Goal: Feedback & Contribution: Contribute content

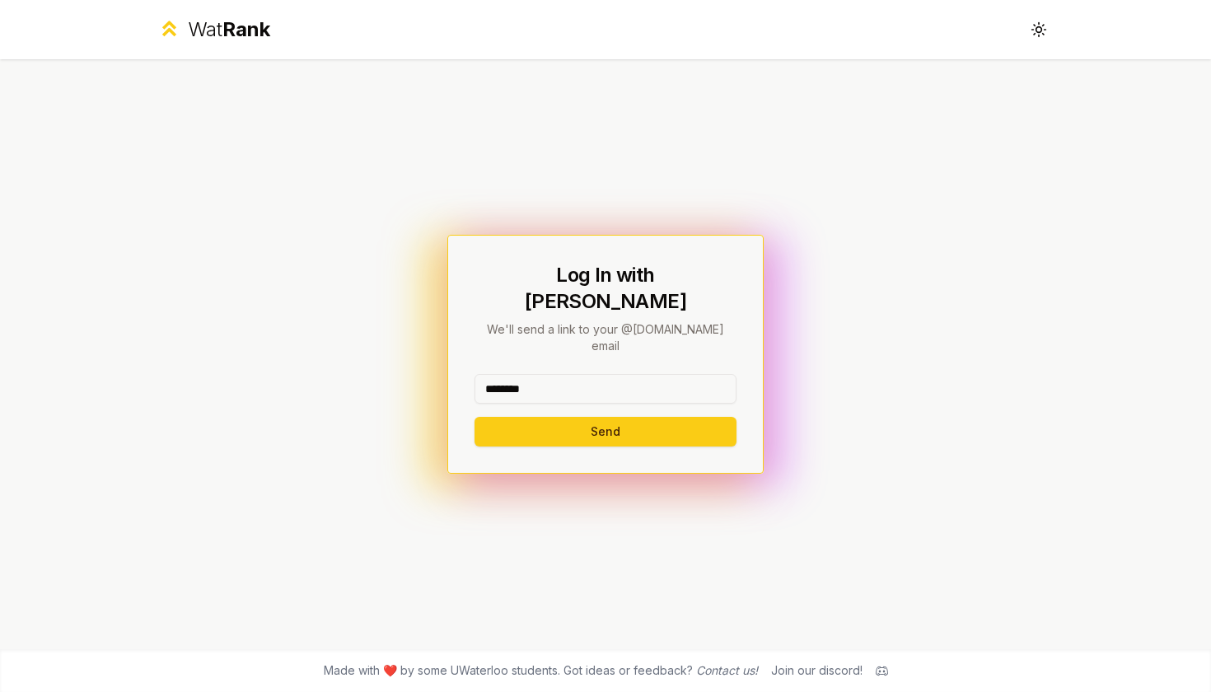
type input "********"
click at [605, 417] on button "Send" at bounding box center [605, 432] width 262 height 30
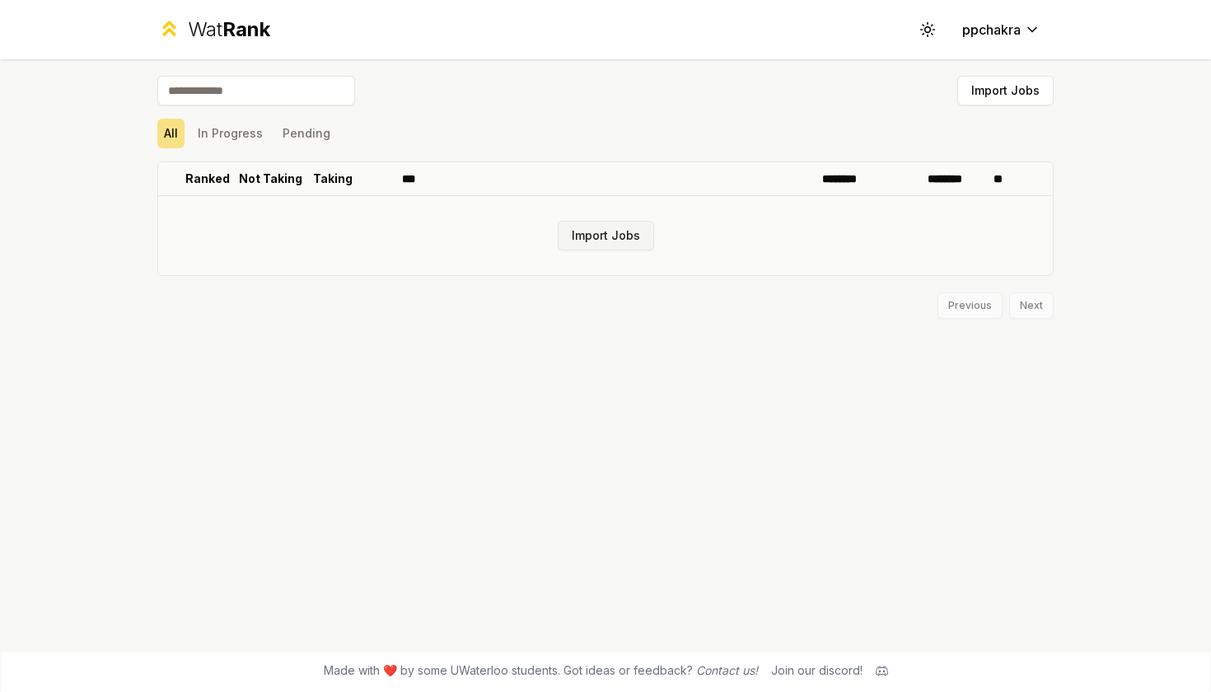
click at [618, 228] on button "Import Jobs" at bounding box center [606, 236] width 96 height 30
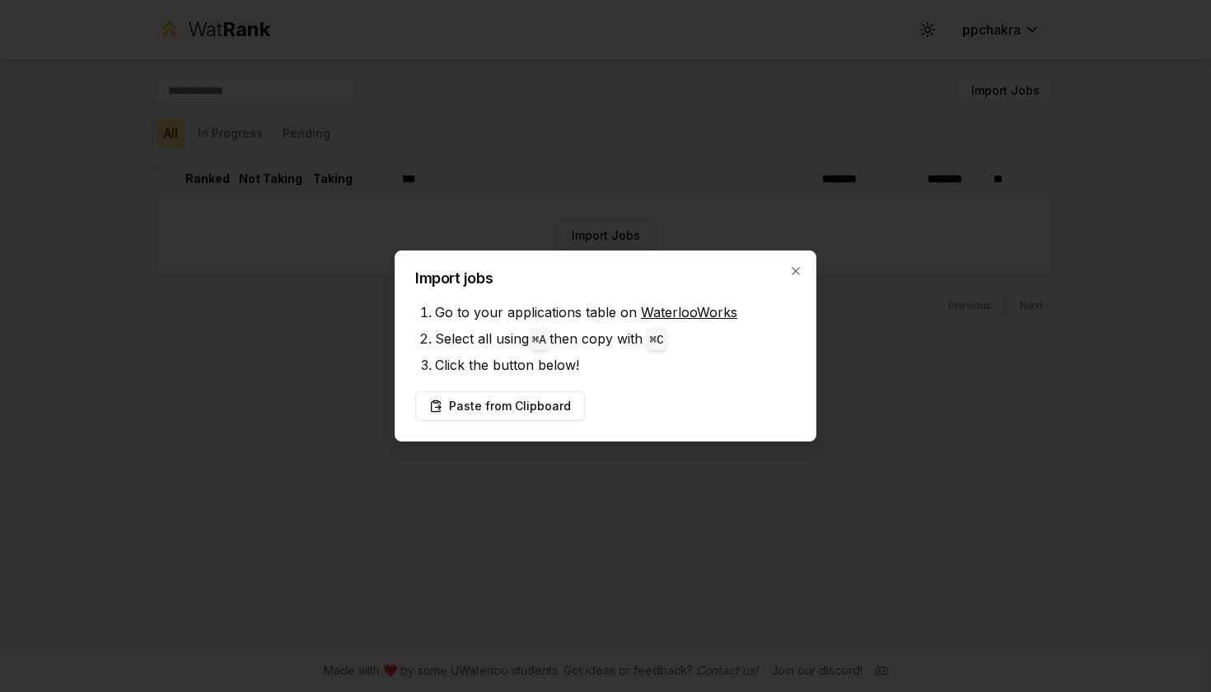
click at [704, 399] on div "Paste from Clipboard" at bounding box center [605, 406] width 381 height 30
click at [512, 401] on button "Paste from Clipboard" at bounding box center [500, 406] width 170 height 30
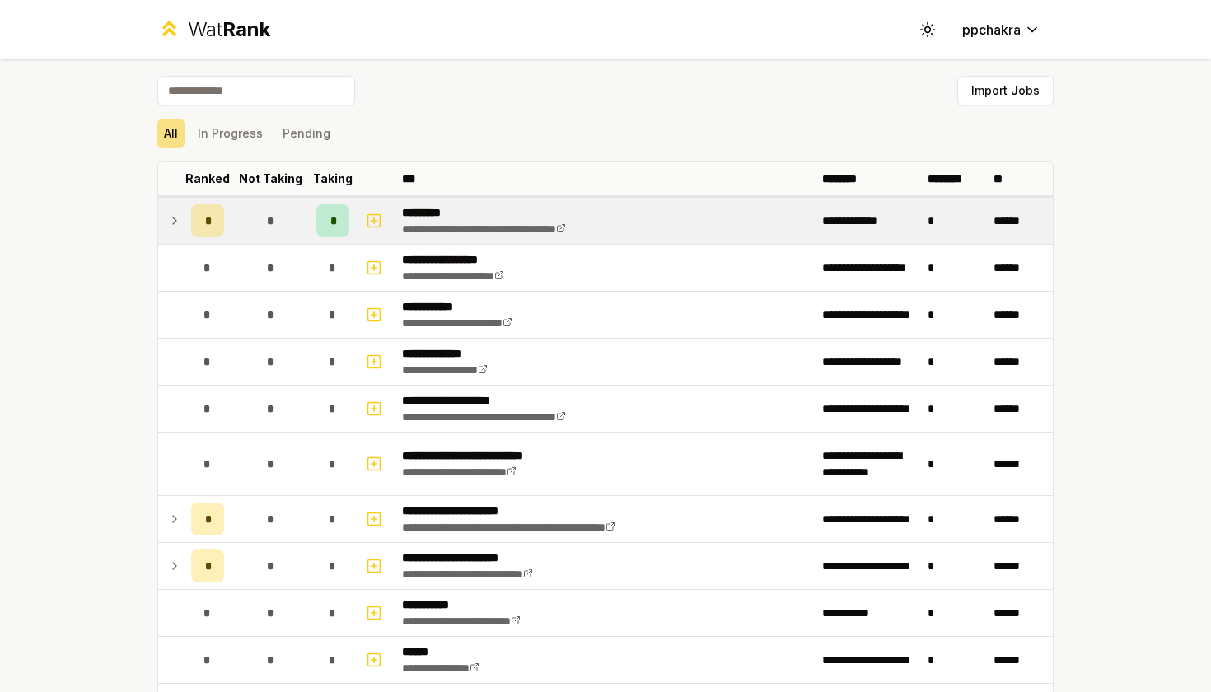
click at [169, 222] on icon at bounding box center [174, 221] width 13 height 20
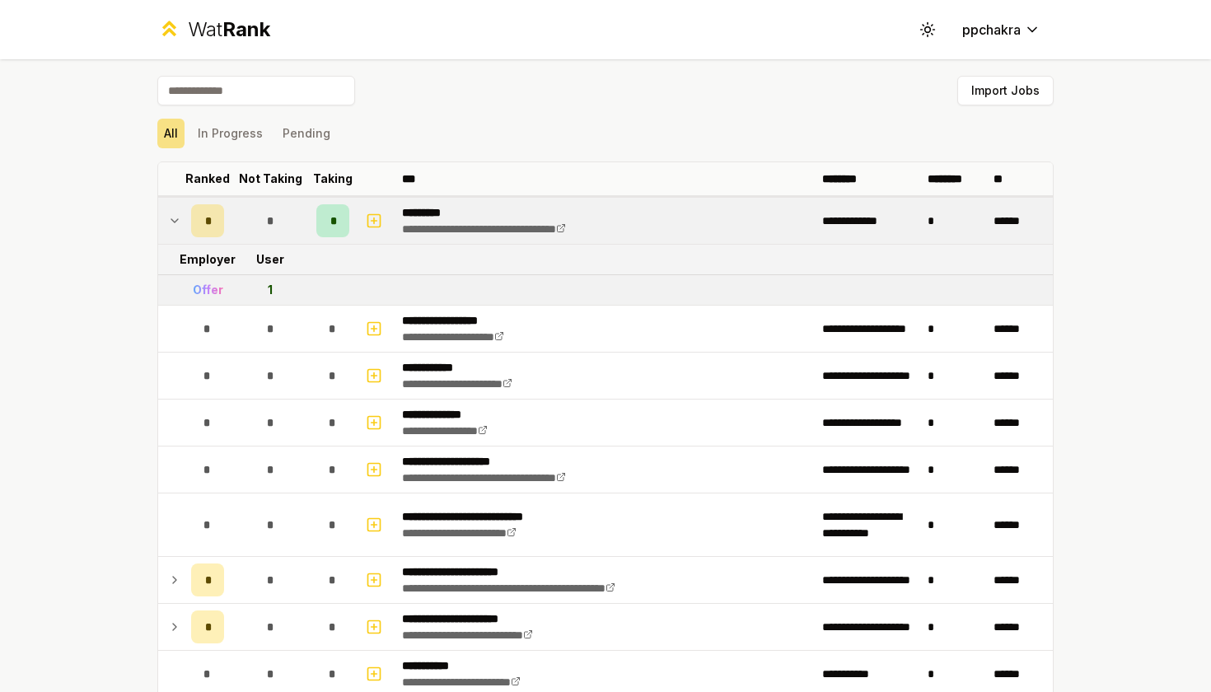
click at [173, 220] on icon at bounding box center [174, 221] width 13 height 20
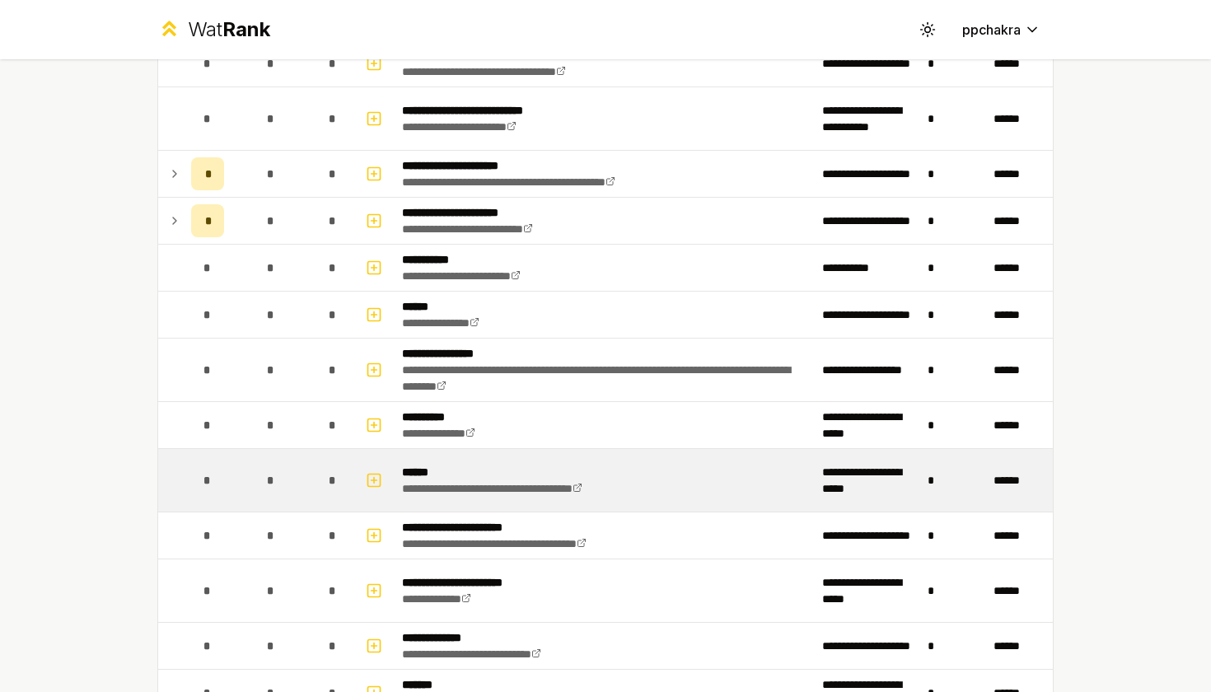
scroll to position [346, 0]
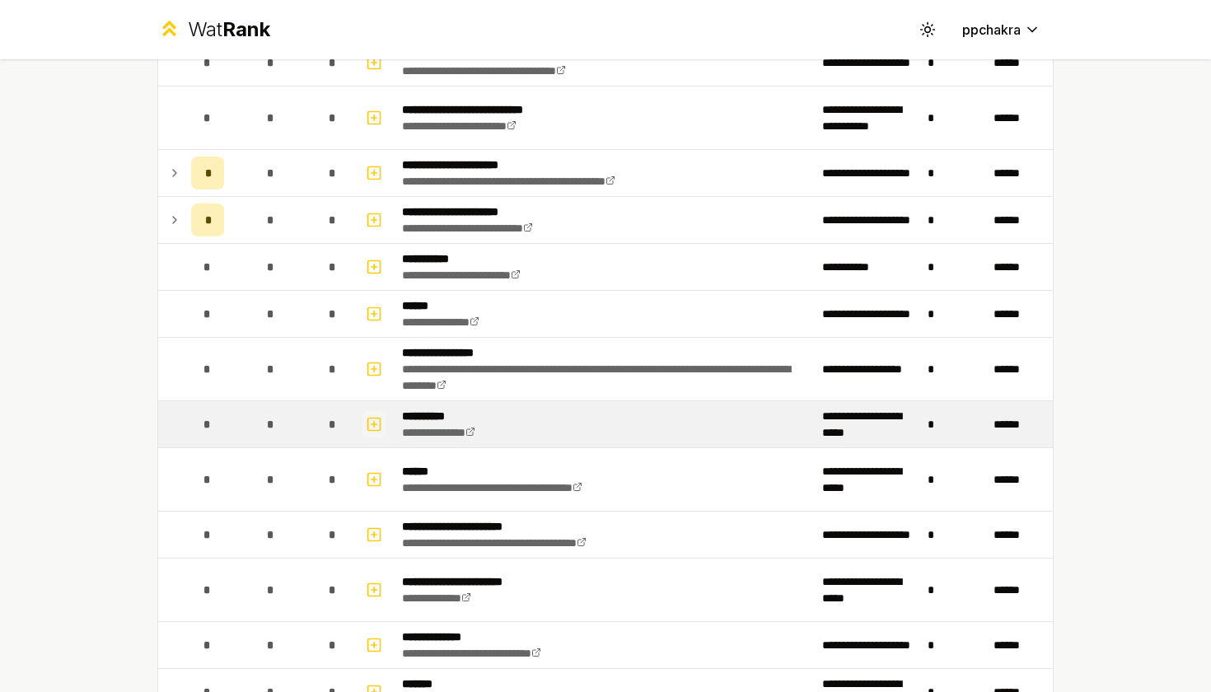
click at [368, 422] on rect "button" at bounding box center [374, 424] width 12 height 12
select select
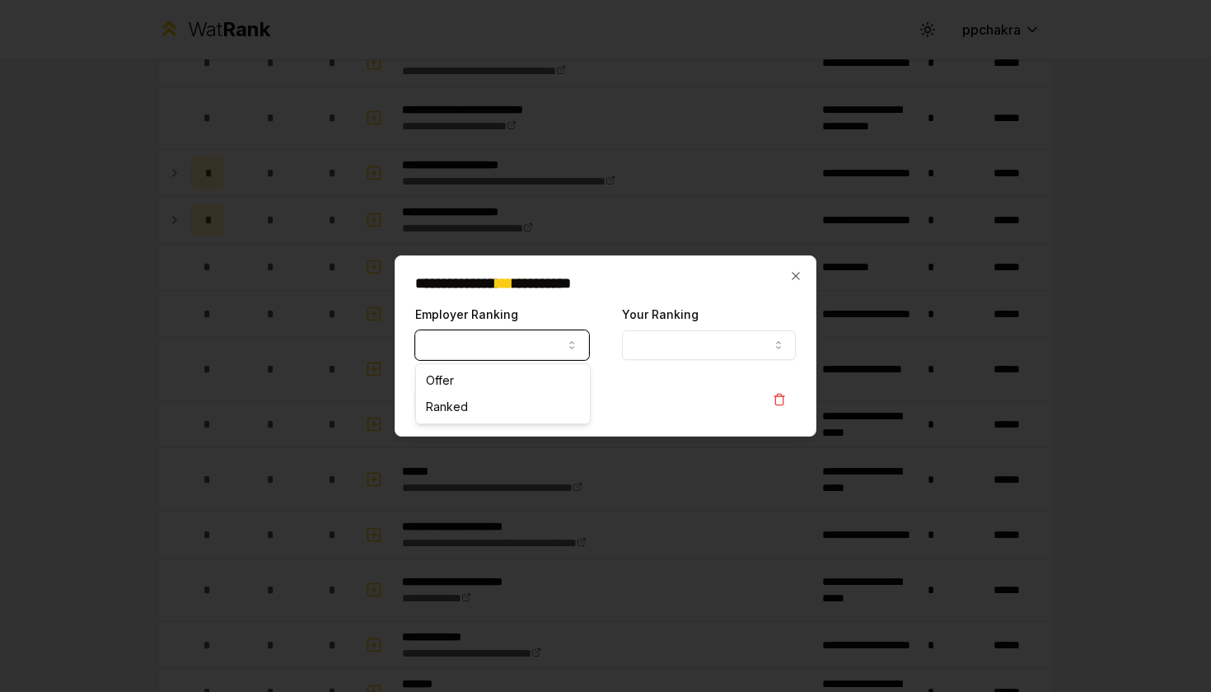
click at [536, 353] on button "Employer Ranking" at bounding box center [502, 345] width 174 height 30
select select "*****"
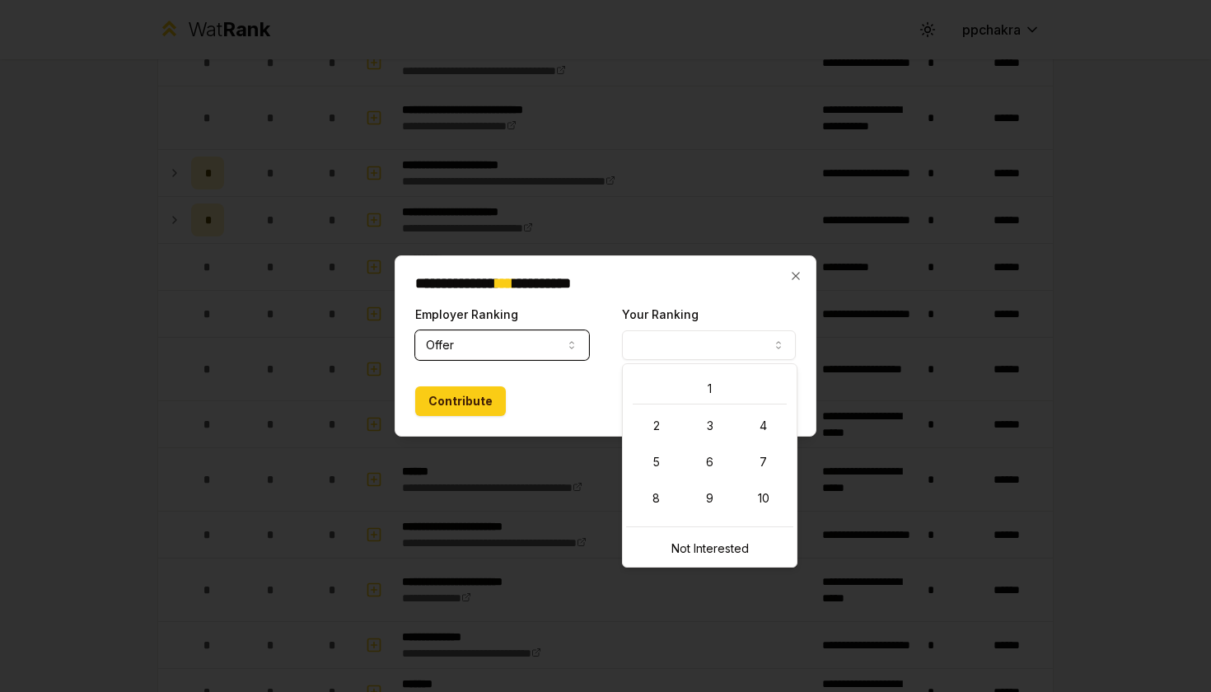
click at [704, 338] on button "Your Ranking" at bounding box center [709, 345] width 174 height 30
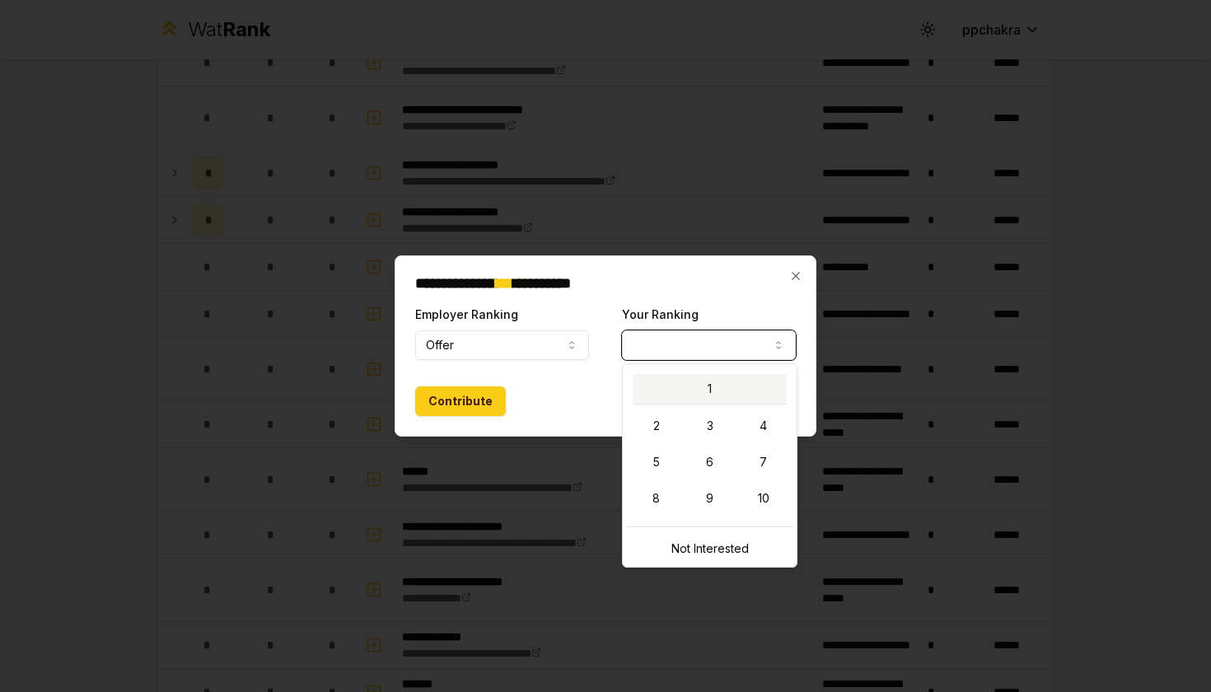
select select "*"
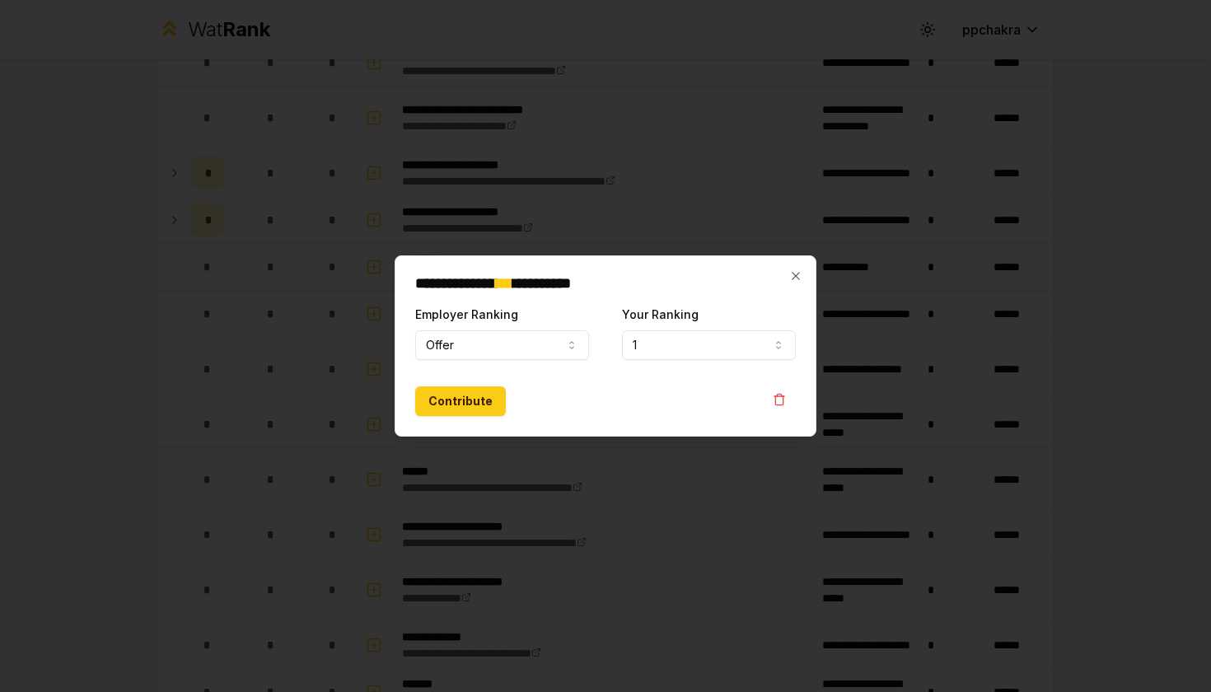
click at [703, 386] on div "Contribute" at bounding box center [605, 401] width 381 height 30
click at [797, 273] on icon "button" at bounding box center [795, 275] width 13 height 13
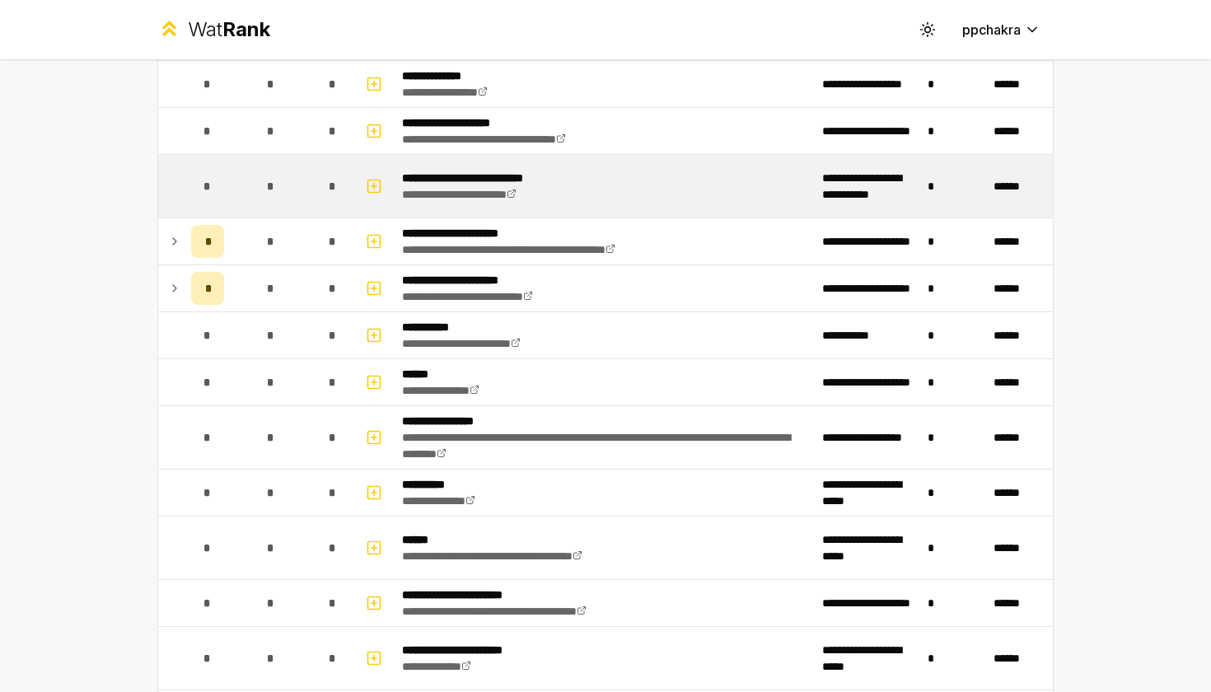
scroll to position [257, 0]
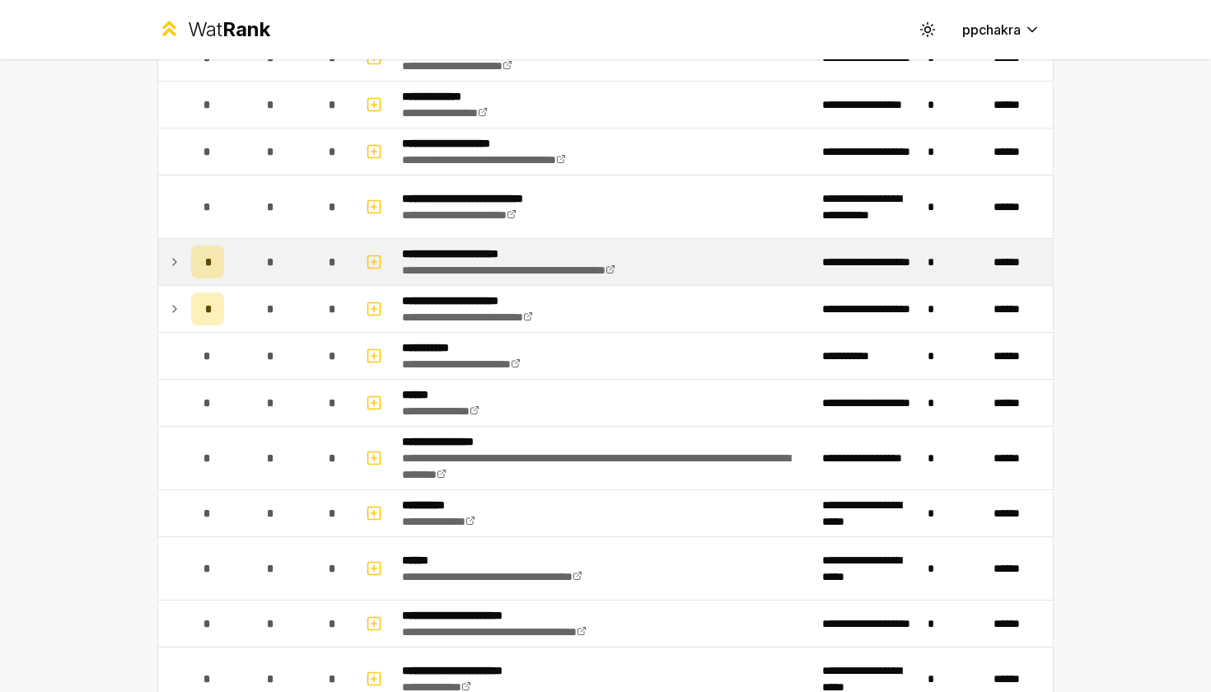
click at [168, 263] on icon at bounding box center [174, 262] width 13 height 20
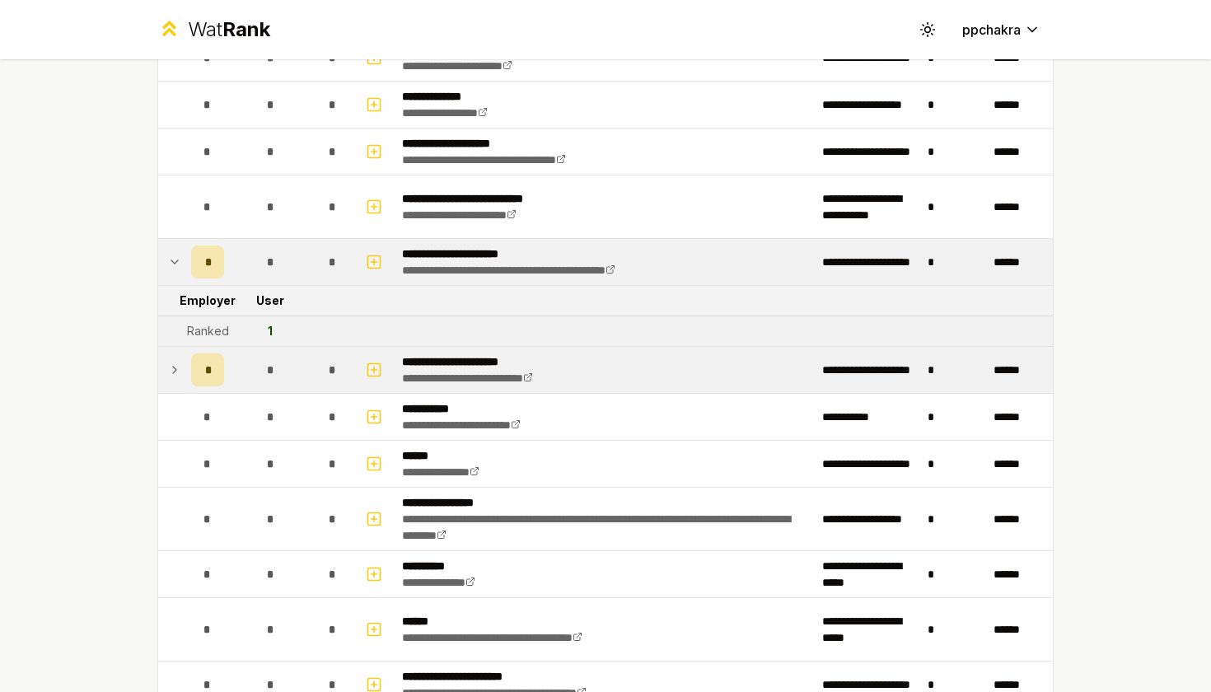
click at [175, 364] on icon at bounding box center [174, 370] width 13 height 20
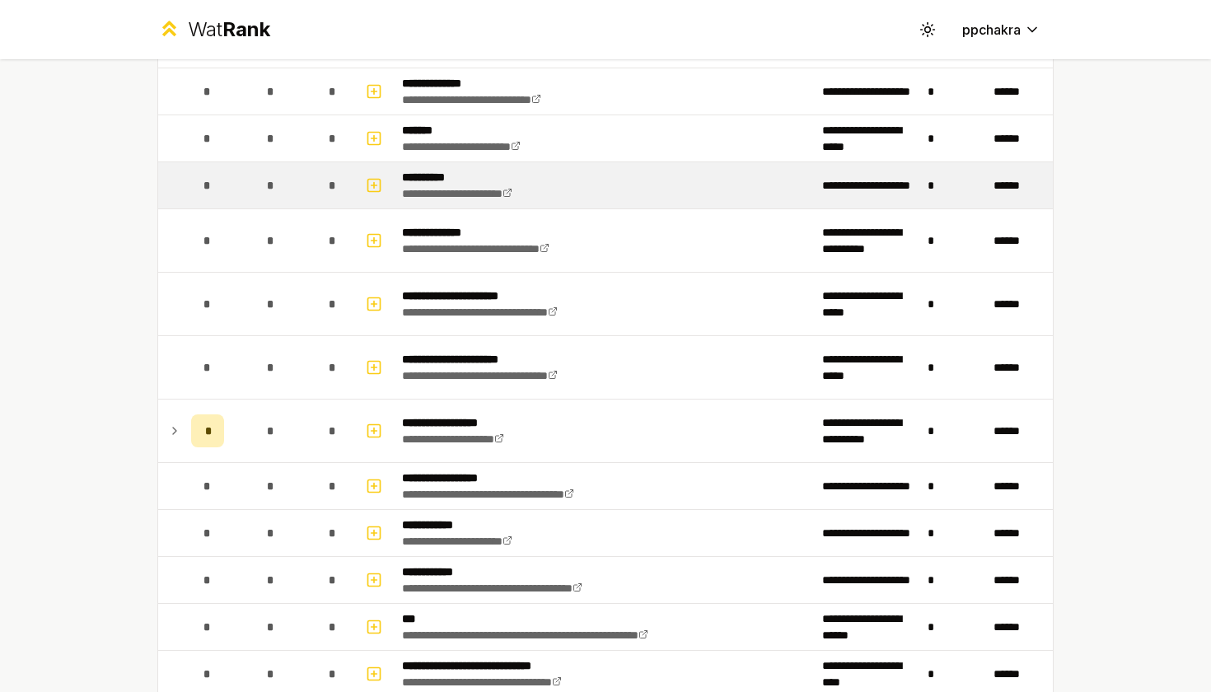
scroll to position [1315, 0]
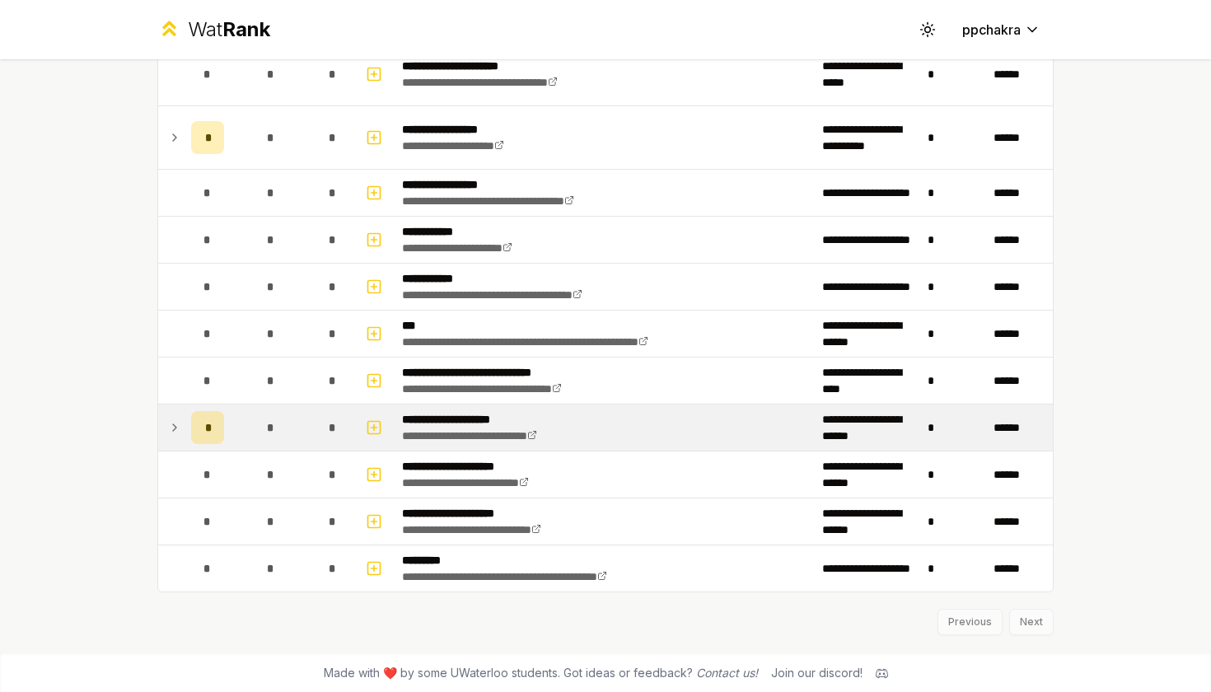
click at [178, 433] on icon at bounding box center [174, 428] width 13 height 20
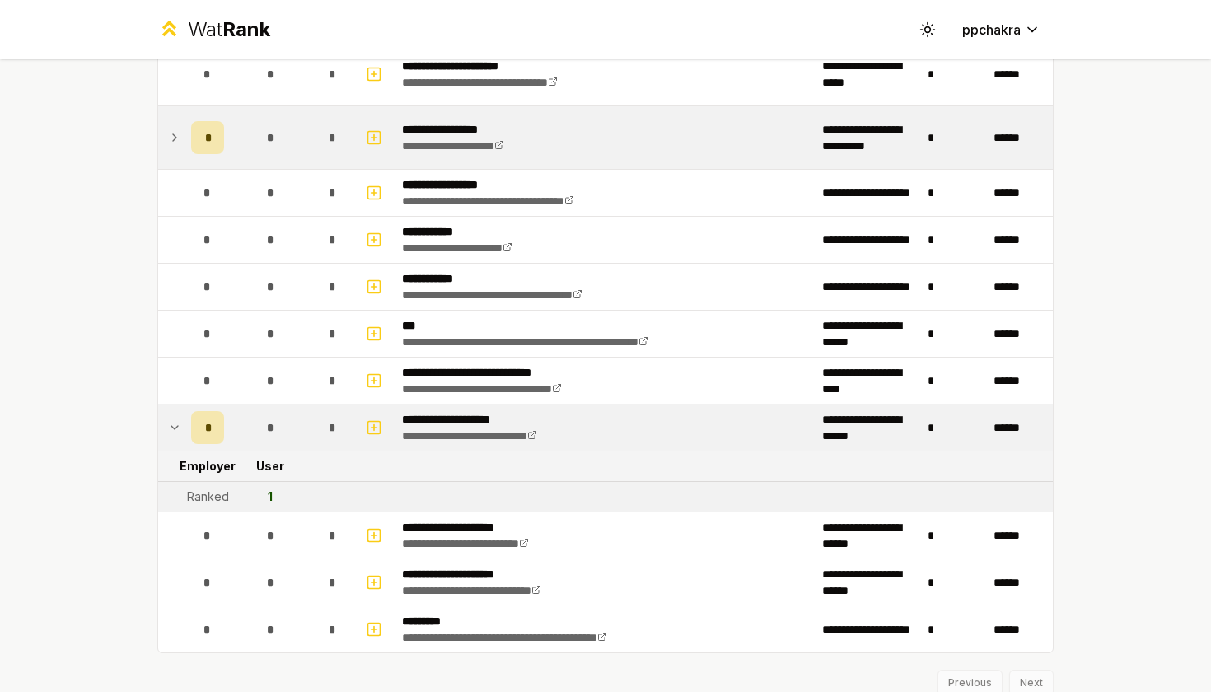
click at [181, 140] on td at bounding box center [171, 137] width 26 height 63
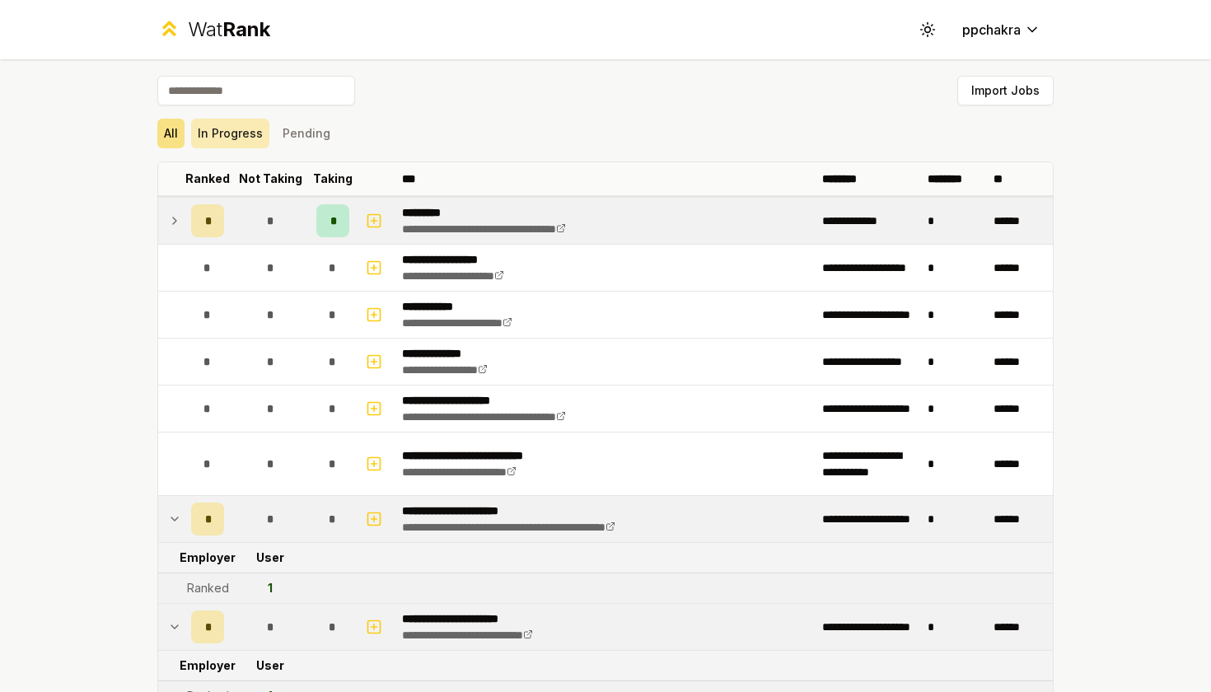
scroll to position [-1, 0]
click at [206, 139] on button "In Progress" at bounding box center [230, 134] width 78 height 30
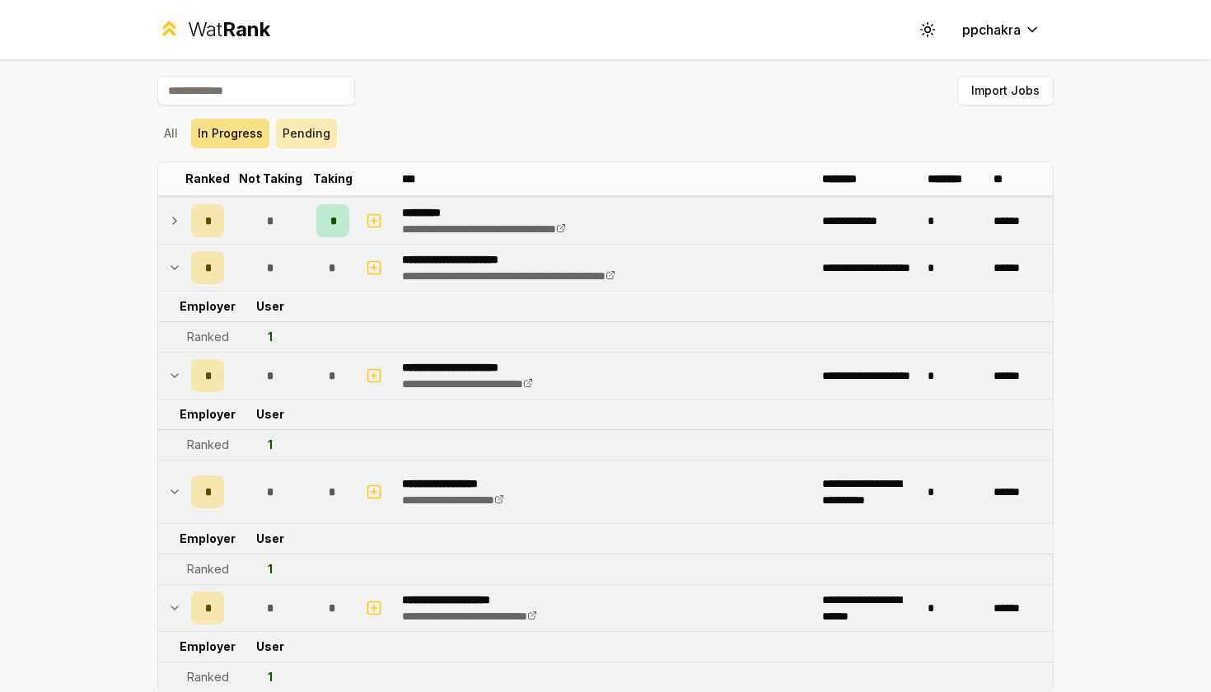
scroll to position [0, 0]
click at [312, 138] on button "Pending" at bounding box center [306, 134] width 61 height 30
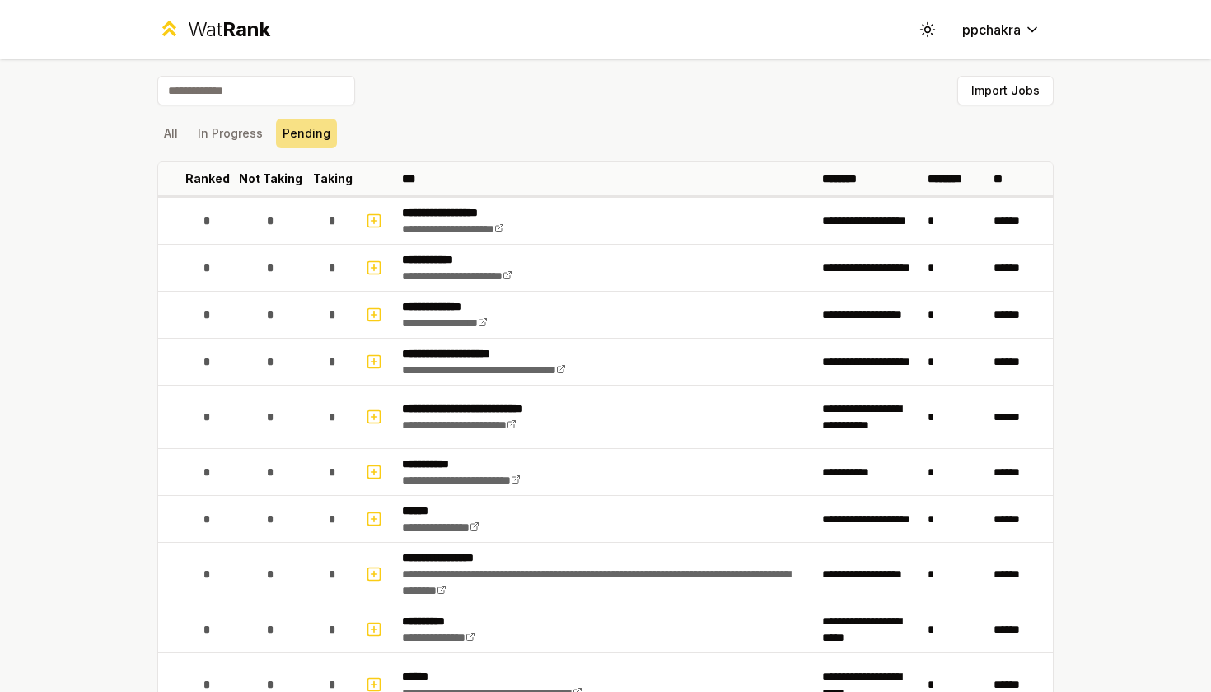
click at [220, 96] on input at bounding box center [256, 91] width 198 height 30
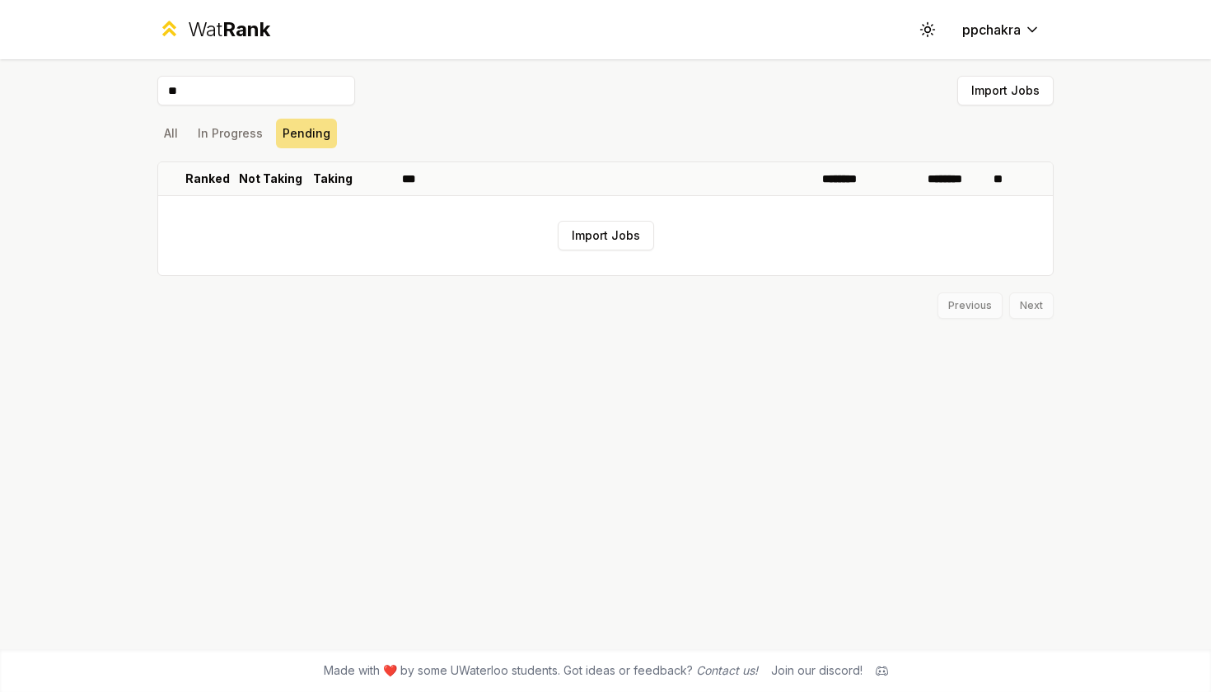
type input "*"
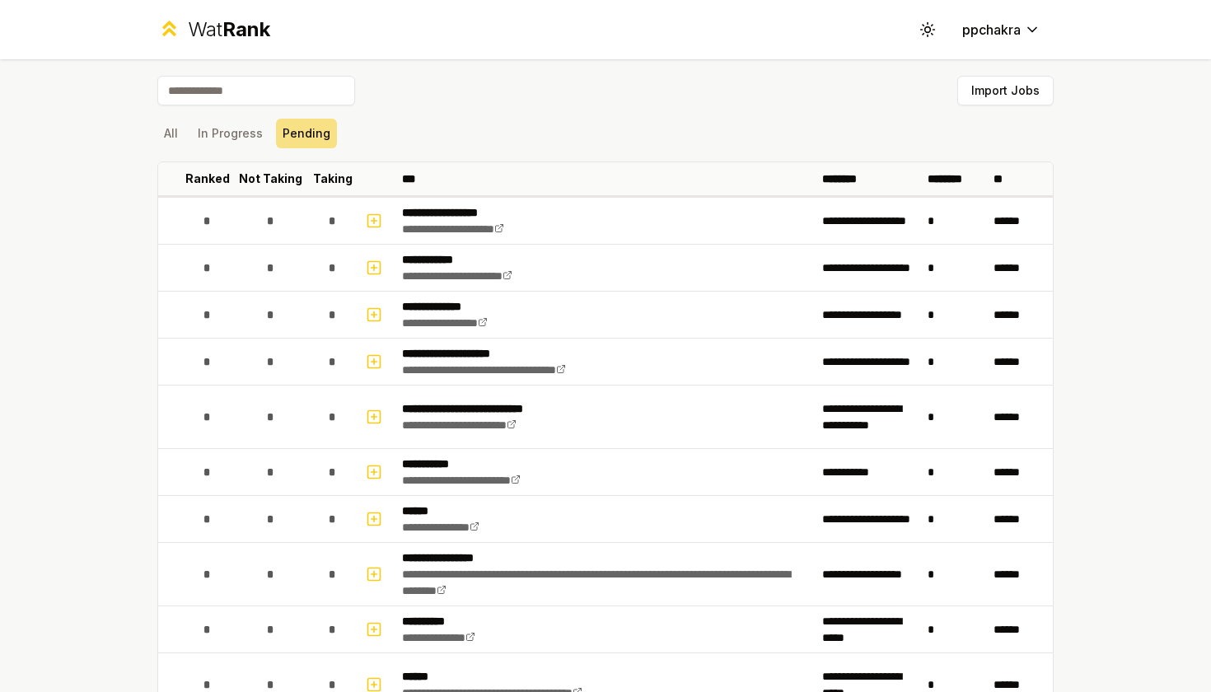
click at [164, 134] on button "All" at bounding box center [170, 134] width 27 height 30
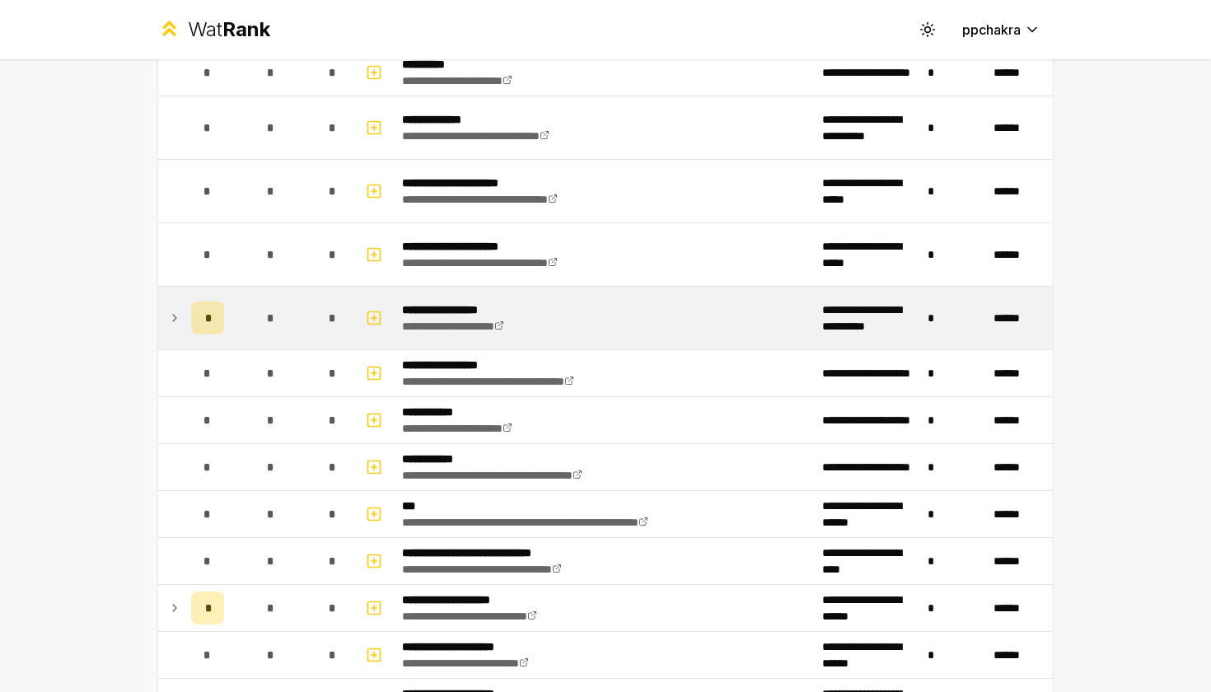
scroll to position [1131, 0]
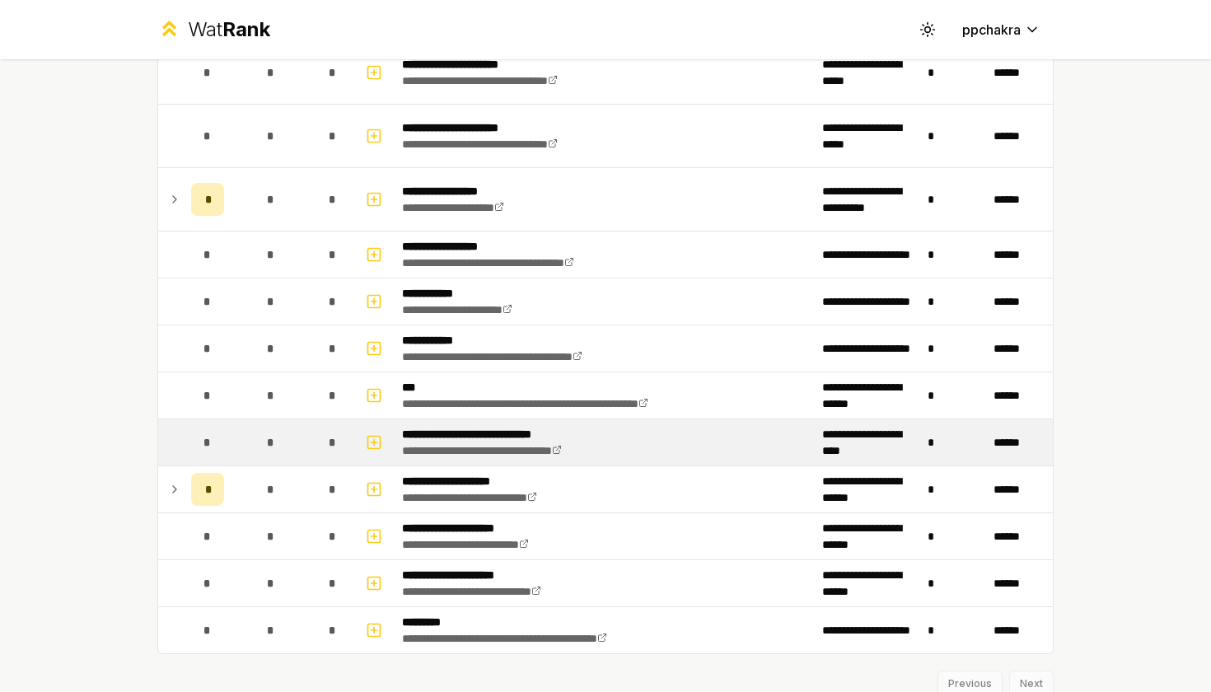
click at [448, 440] on p "**********" at bounding box center [507, 434] width 211 height 16
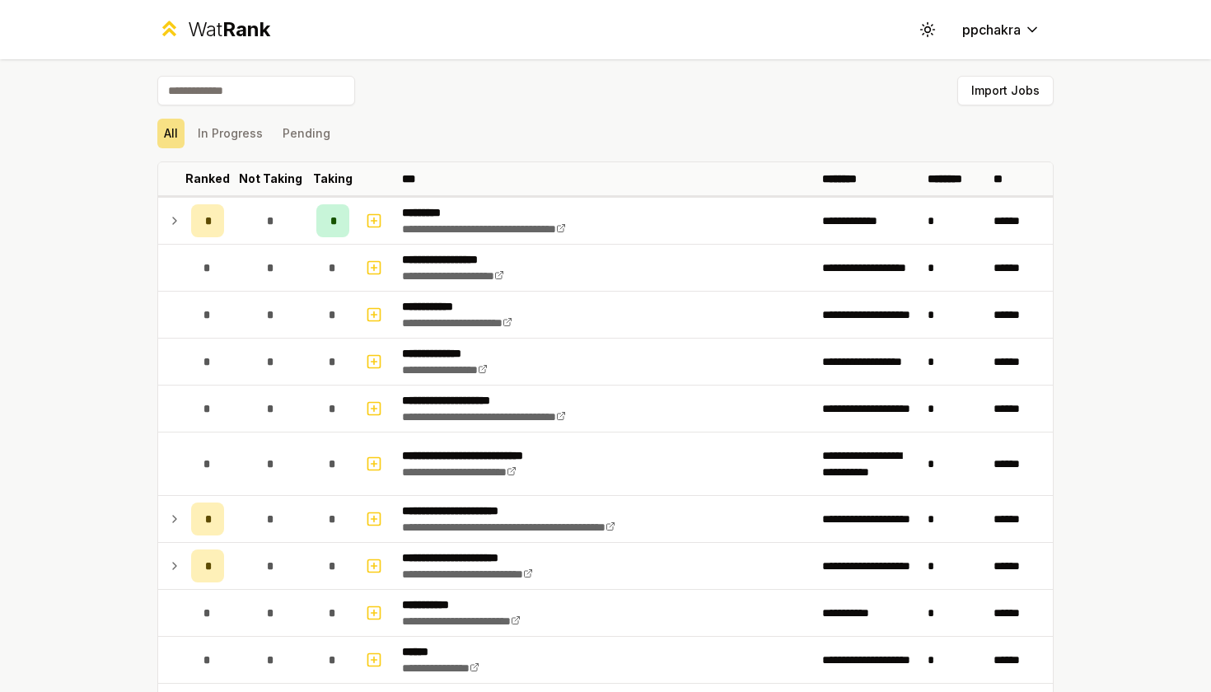
scroll to position [0, 0]
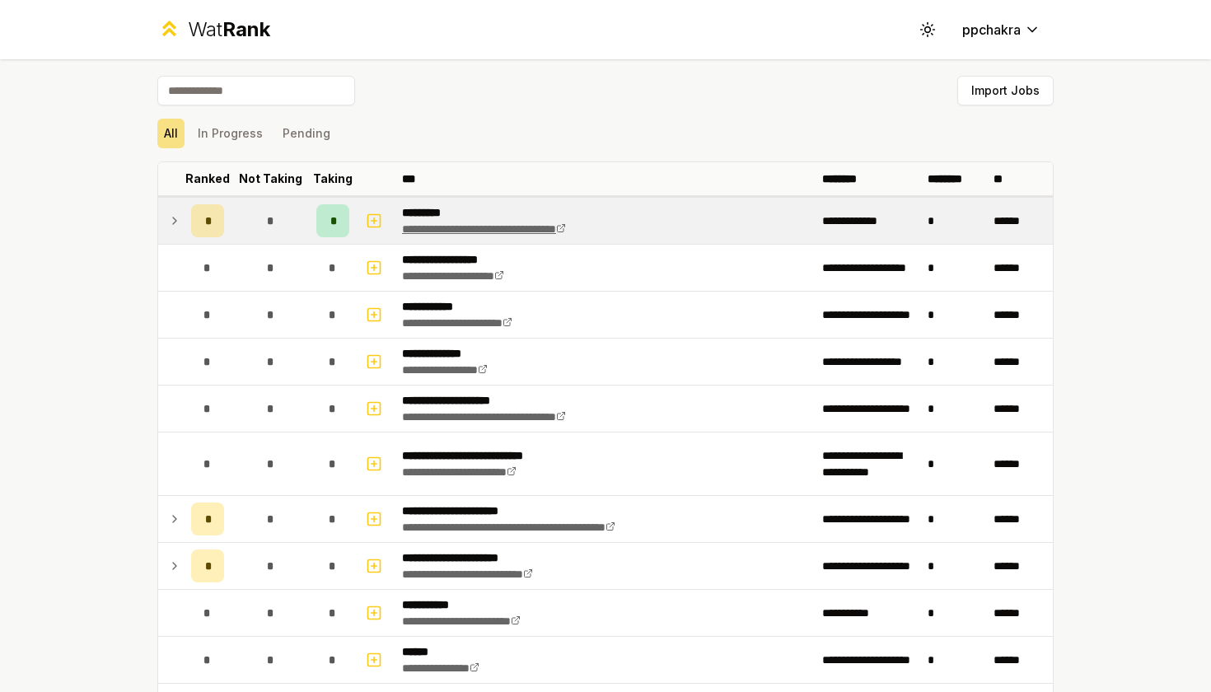
click at [486, 231] on link "**********" at bounding box center [484, 229] width 164 height 12
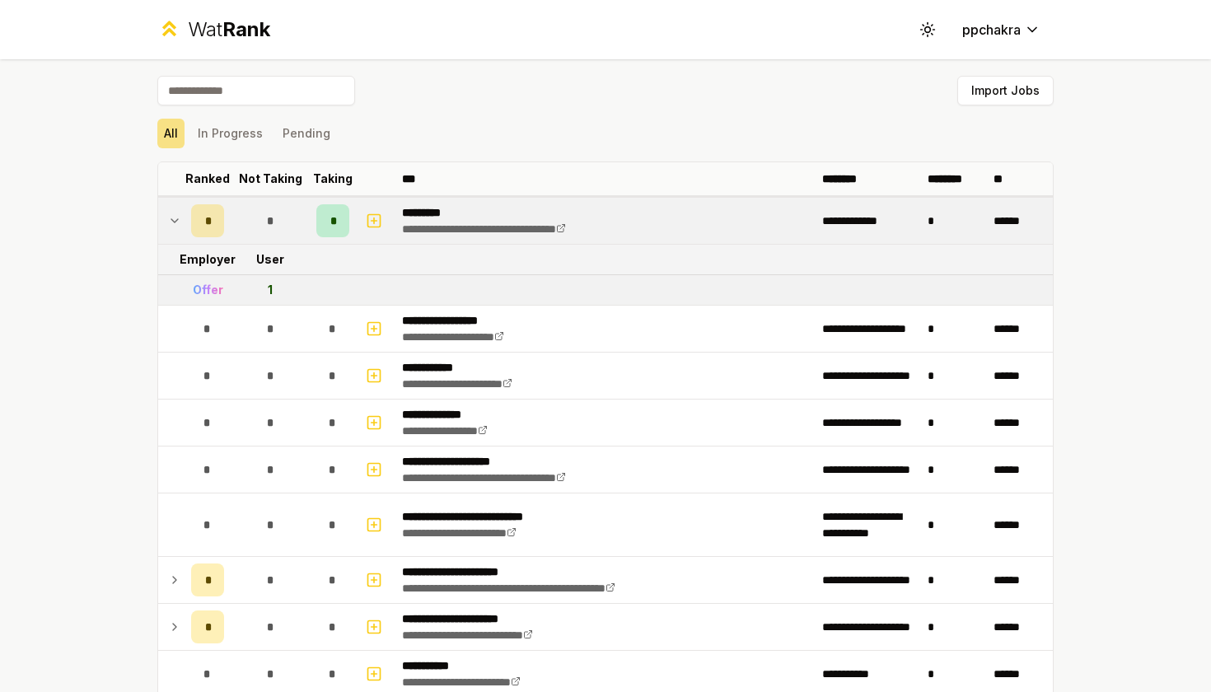
click at [171, 214] on icon at bounding box center [174, 221] width 13 height 20
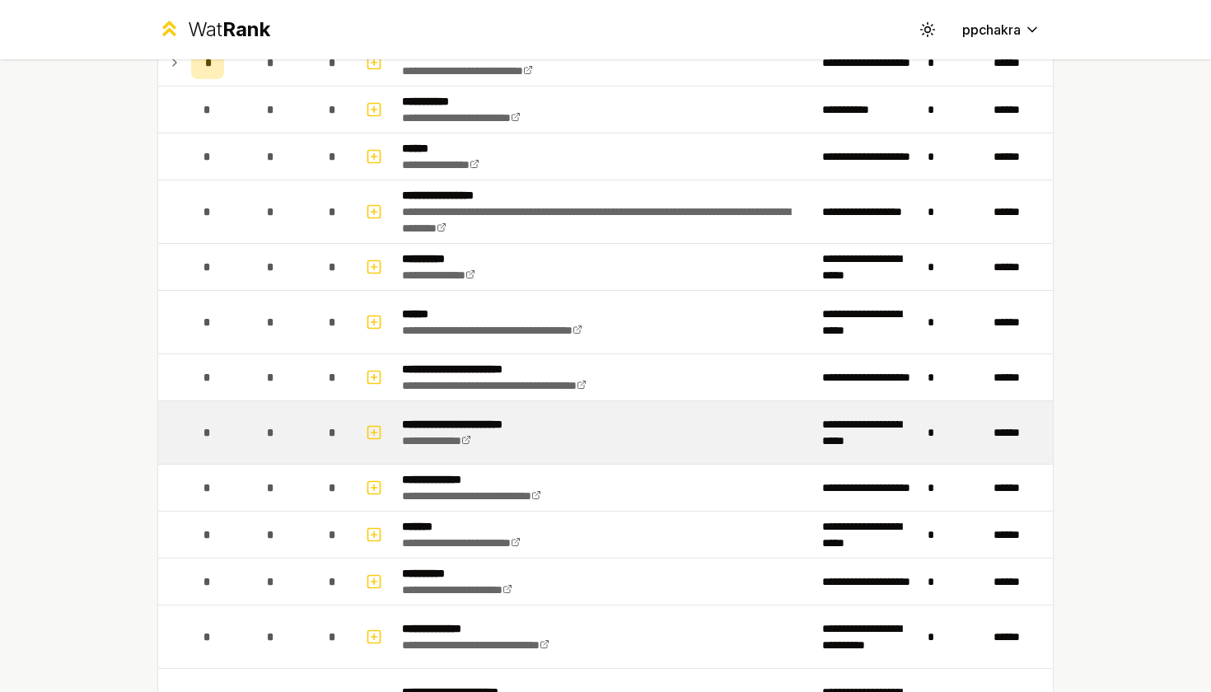
scroll to position [508, 0]
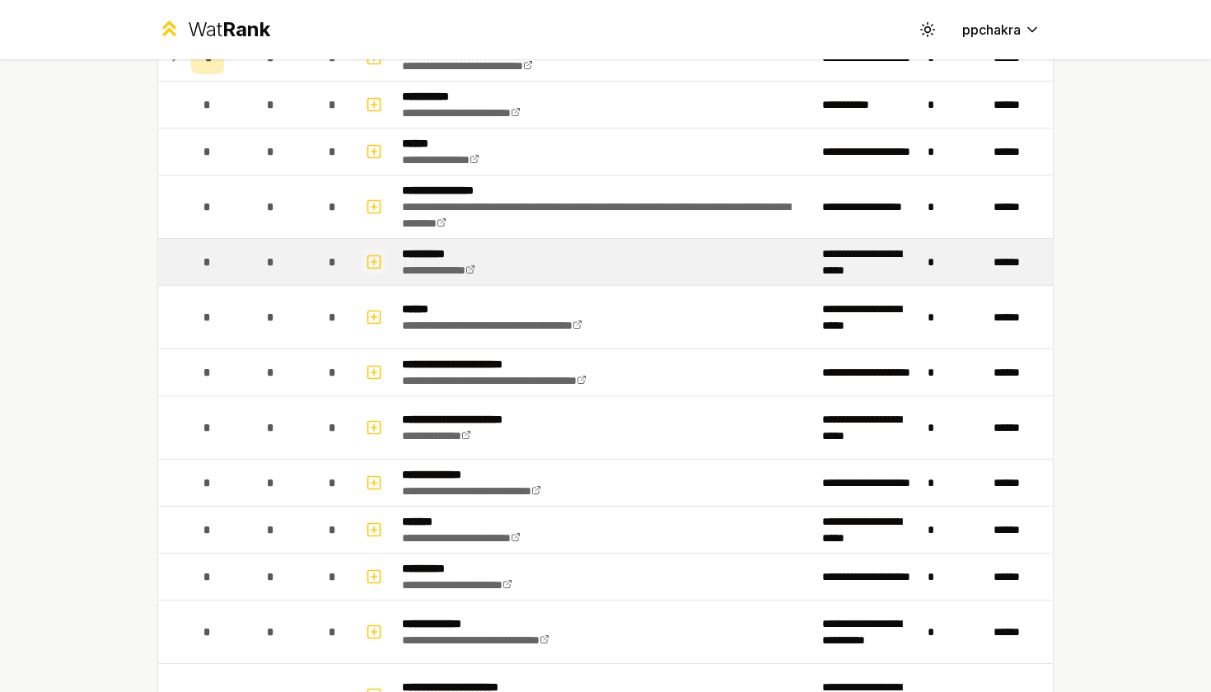
click at [363, 260] on button "button" at bounding box center [373, 262] width 23 height 26
select select
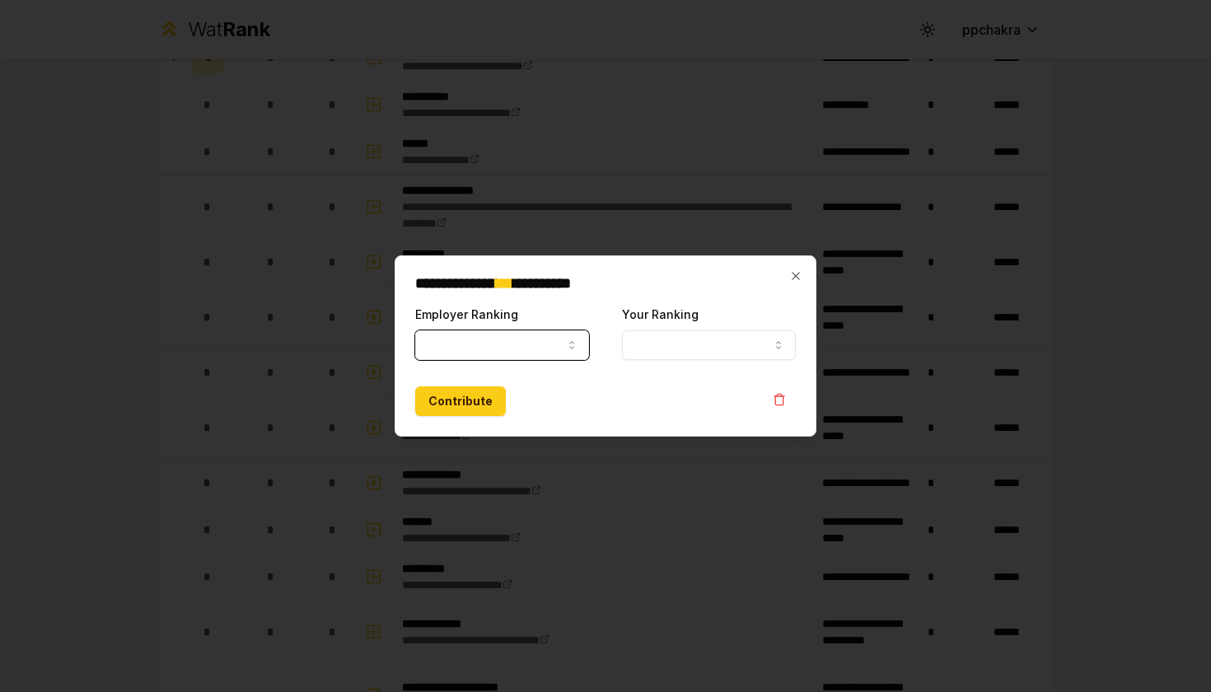
click at [475, 333] on button "Employer Ranking" at bounding box center [502, 345] width 174 height 30
select select "*****"
click at [694, 367] on form "**********" at bounding box center [605, 360] width 381 height 112
click at [694, 352] on button "Your Ranking" at bounding box center [709, 345] width 174 height 30
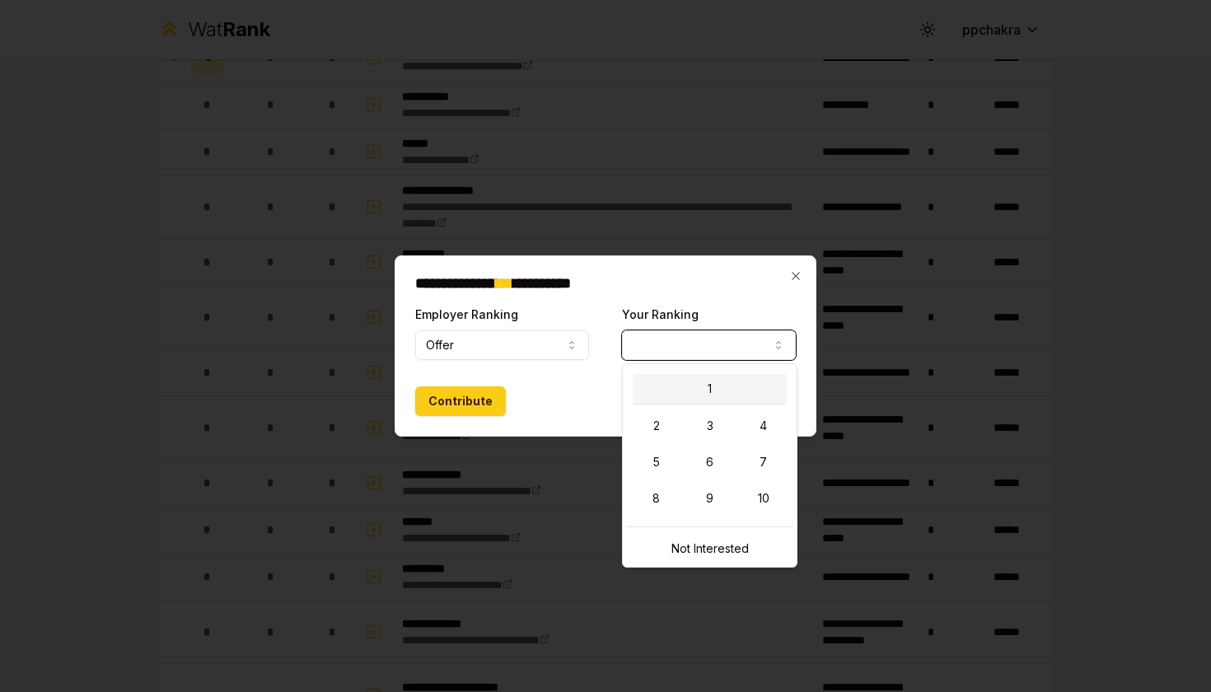
select select "*"
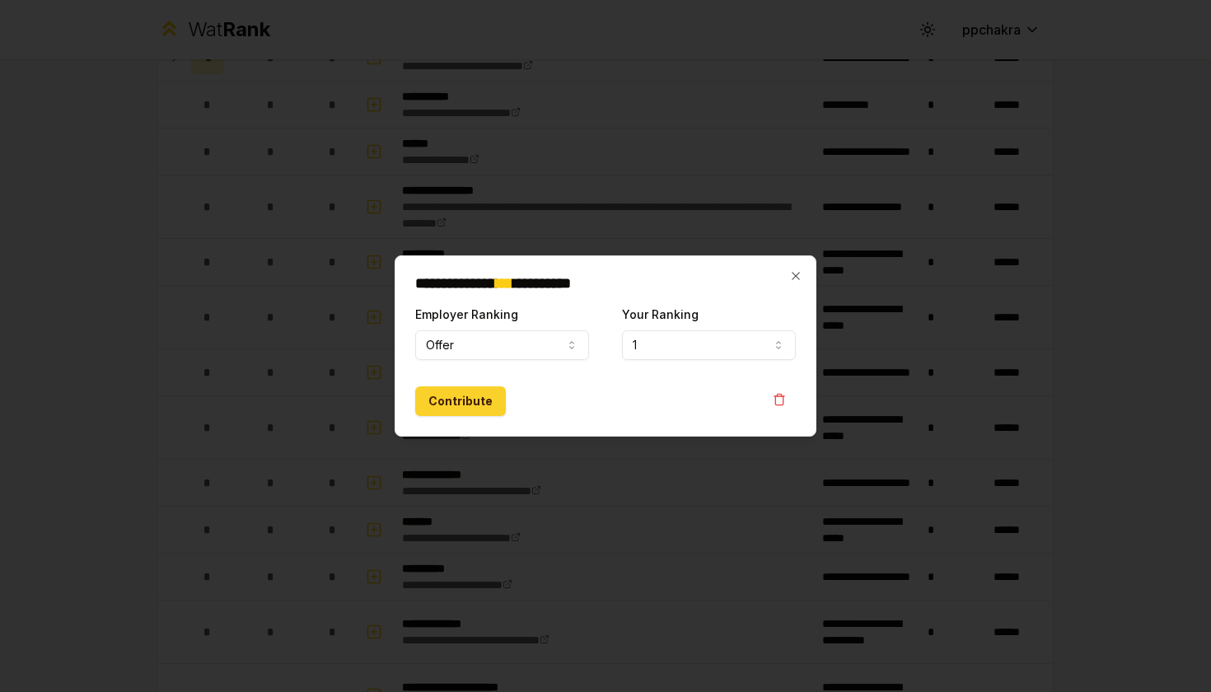
click at [445, 391] on button "Contribute" at bounding box center [460, 401] width 91 height 30
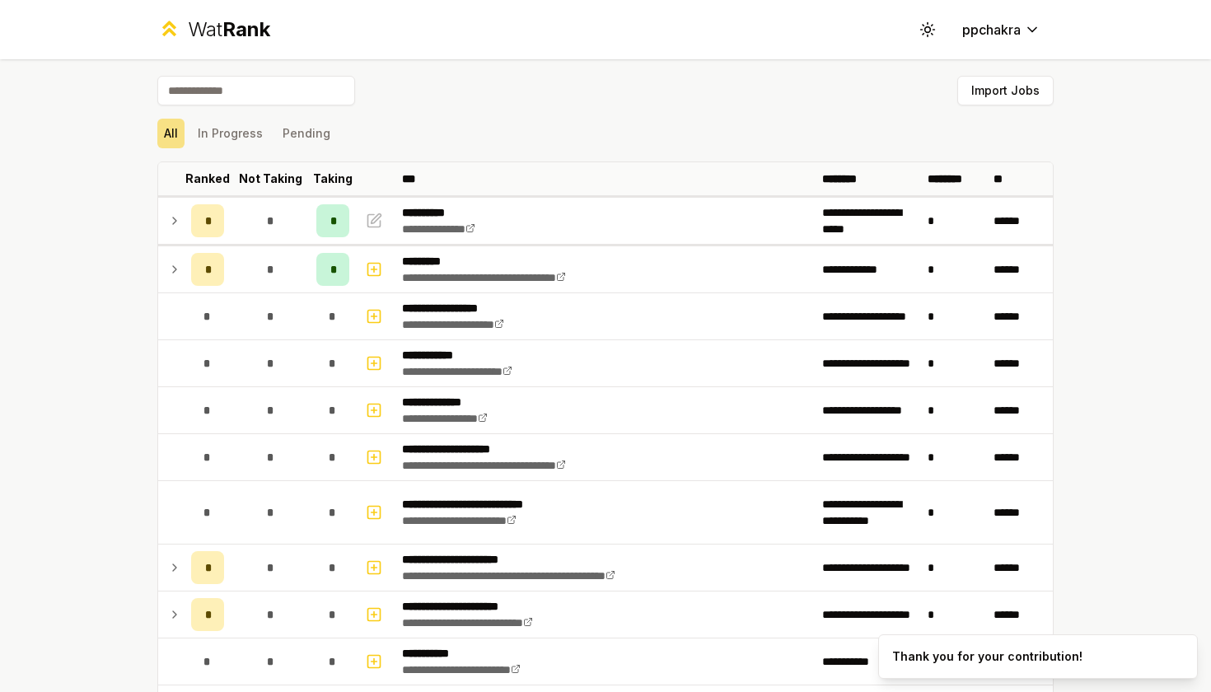
scroll to position [0, 0]
